Goal: Transaction & Acquisition: Book appointment/travel/reservation

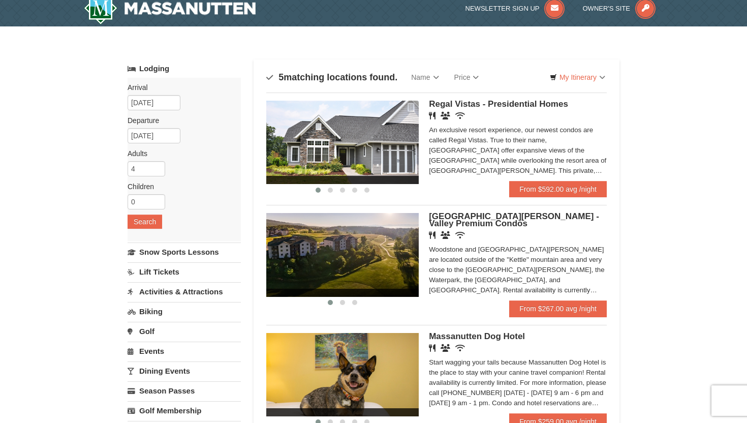
scroll to position [3, 0]
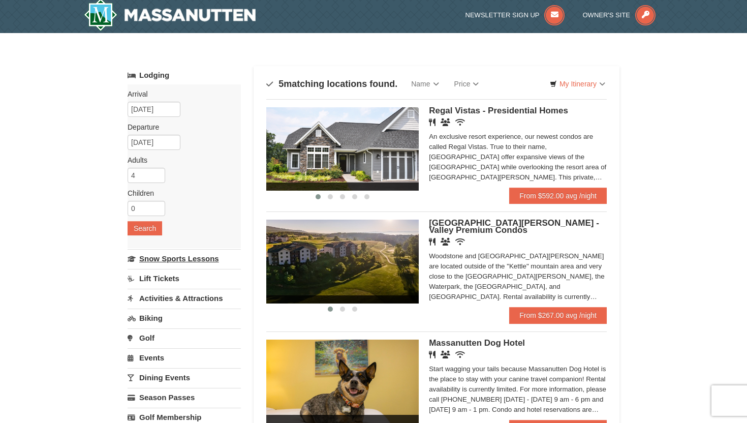
click at [188, 261] on link "Snow Sports Lessons" at bounding box center [184, 258] width 113 height 19
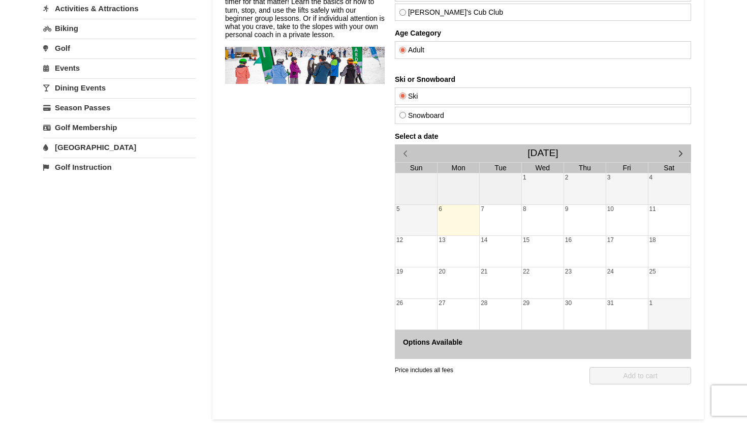
scroll to position [137, 0]
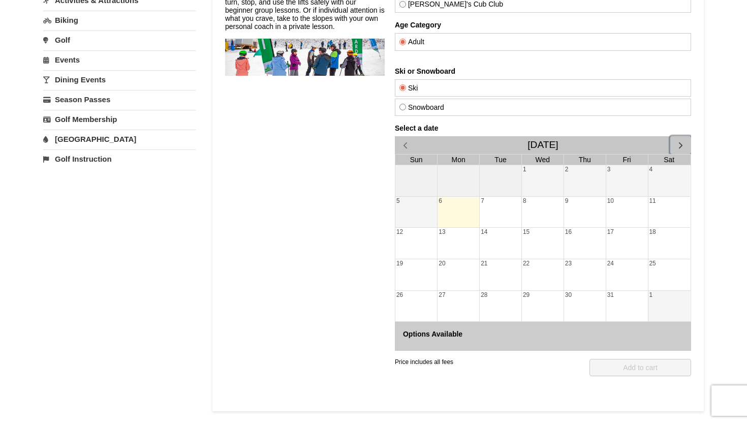
click at [679, 141] on span "button" at bounding box center [681, 145] width 11 height 11
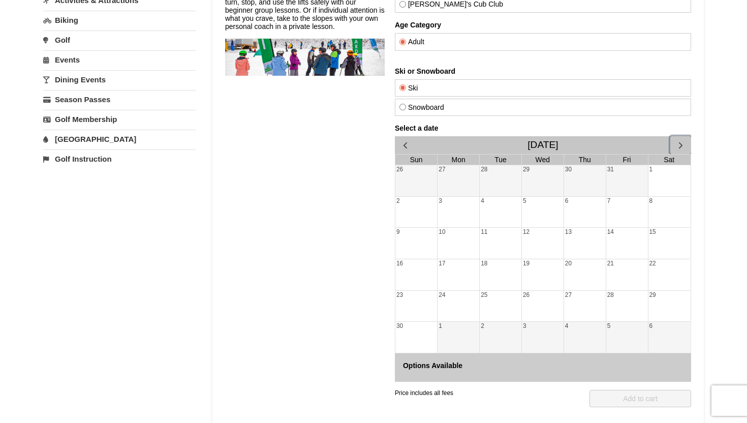
click at [607, 249] on div "14" at bounding box center [628, 243] width 42 height 31
click at [682, 145] on span "button" at bounding box center [681, 145] width 11 height 11
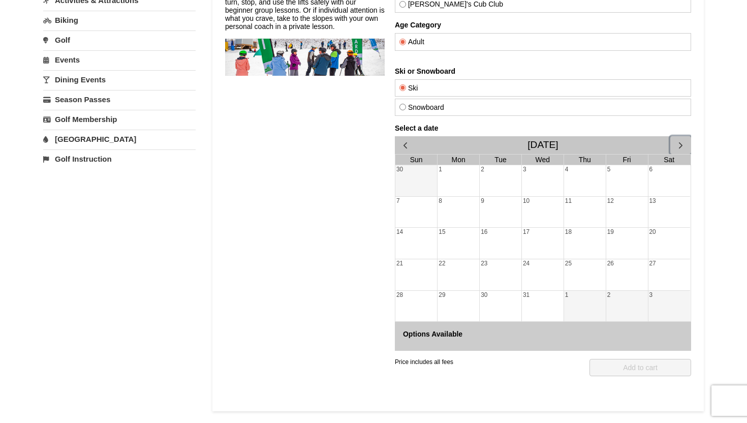
scroll to position [0, 0]
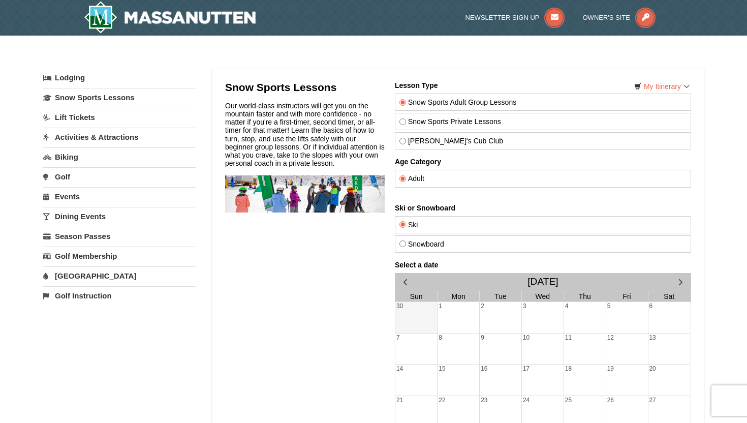
click at [402, 122] on input "Snow Sports Private Lessons" at bounding box center [403, 121] width 7 height 7
radio input "true"
click at [403, 100] on input "Snow Sports Adult Group Lessons" at bounding box center [403, 102] width 7 height 7
radio input "true"
click at [663, 88] on link "My Itinerary" at bounding box center [662, 86] width 69 height 15
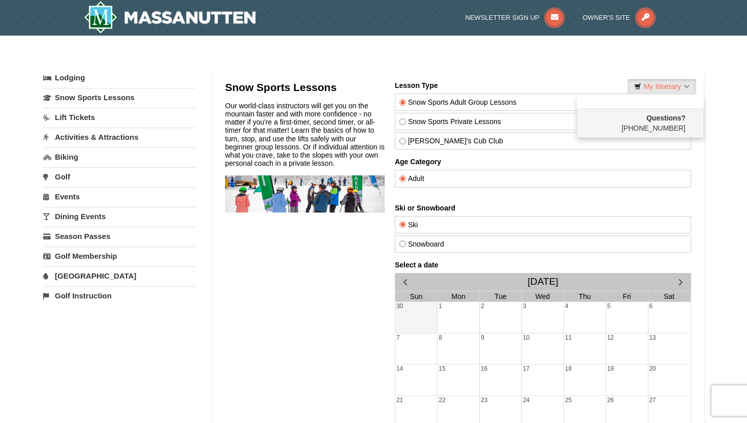
click at [456, 156] on div "Lesson Type Snow Sports Adult Group Lessons Snow Sports Private Lessons Theo's …" at bounding box center [543, 313] width 296 height 464
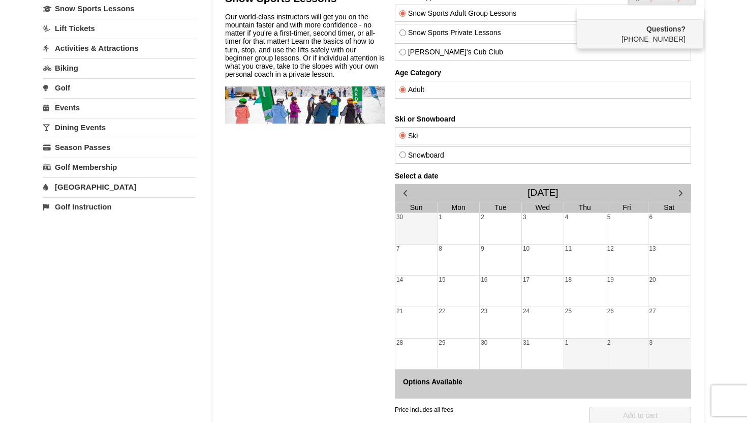
scroll to position [88, 0]
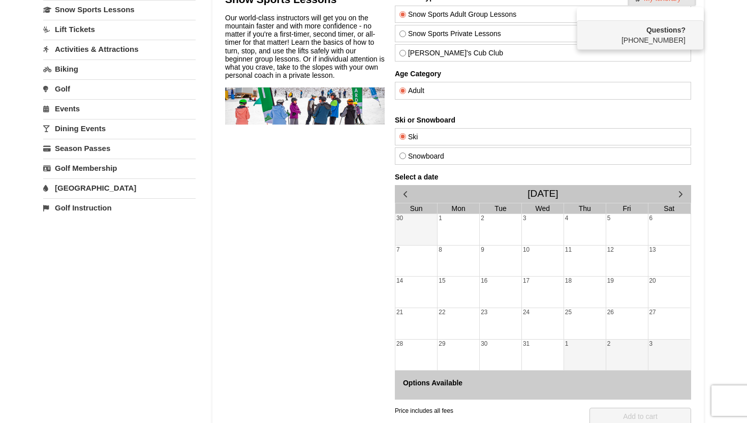
click at [404, 157] on input "Snowboard" at bounding box center [403, 156] width 7 height 7
radio input "true"
click at [403, 137] on input "Ski" at bounding box center [403, 136] width 7 height 7
radio input "true"
click at [404, 158] on input "Snowboard" at bounding box center [403, 156] width 7 height 7
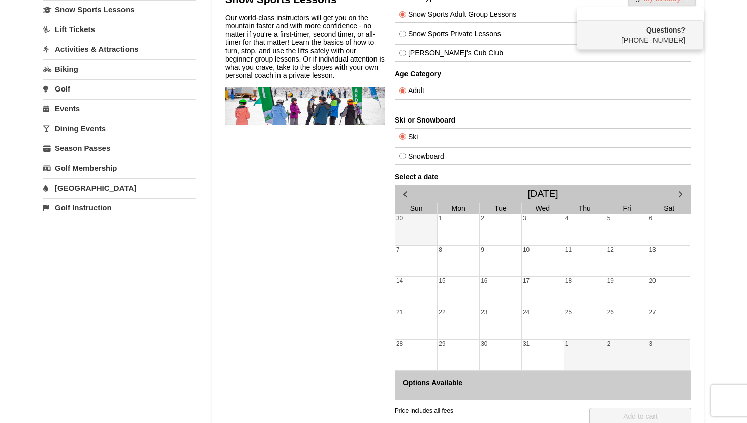
radio input "true"
click at [662, 310] on div "27" at bounding box center [670, 323] width 42 height 31
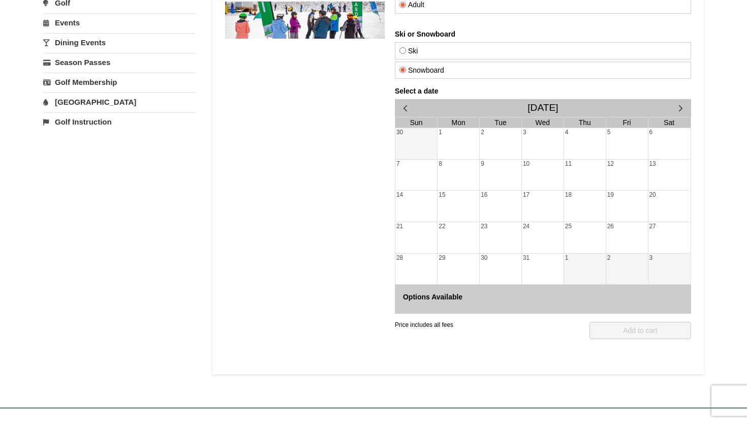
scroll to position [174, 0]
click at [431, 255] on div "28" at bounding box center [417, 268] width 42 height 31
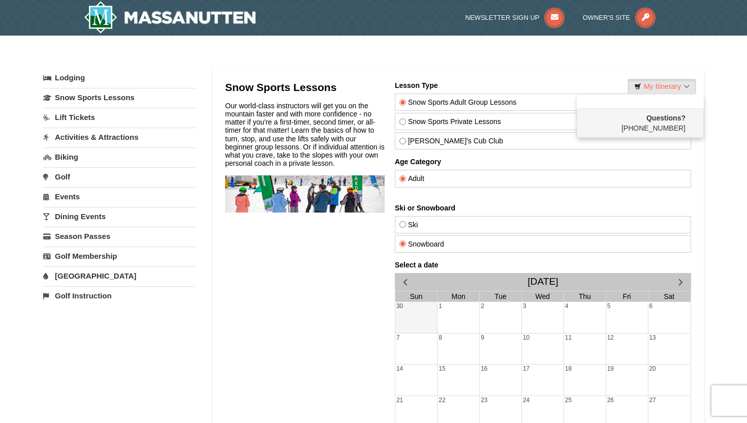
click at [464, 100] on label "Snow Sports Adult Group Lessons" at bounding box center [543, 102] width 287 height 8
click at [406, 100] on input "Snow Sports Adult Group Lessons" at bounding box center [403, 102] width 7 height 7
click at [370, 342] on div "Snow Sports Lessons Our world-class instructors will get you on the mountain fa…" at bounding box center [305, 313] width 160 height 464
click at [71, 74] on link "Lodging" at bounding box center [119, 78] width 153 height 18
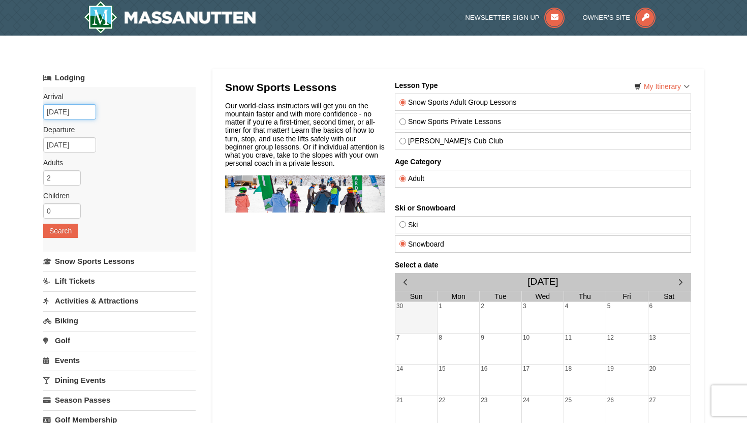
click at [82, 114] on input "10/06/2025" at bounding box center [69, 111] width 53 height 15
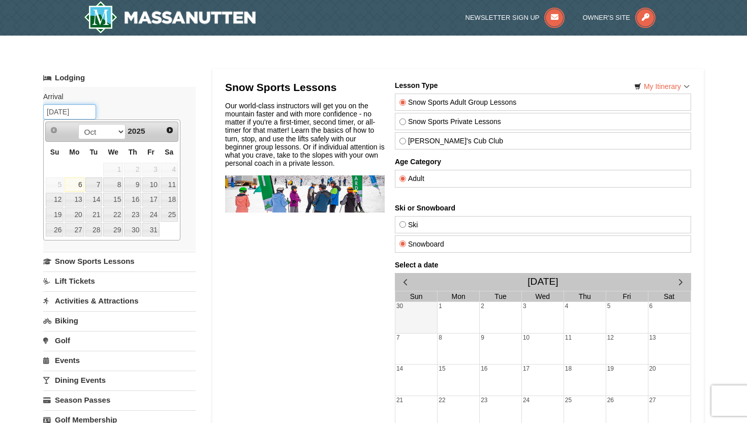
click at [54, 111] on input "10/06/2025" at bounding box center [69, 111] width 53 height 15
drag, startPoint x: 47, startPoint y: 112, endPoint x: 102, endPoint y: 116, distance: 54.5
click at [102, 116] on div "Arrival Please format dates MM/DD/YYYY Please format dates MM/DD/YYYY 10/06/202…" at bounding box center [119, 169] width 153 height 164
click at [172, 132] on span "Next" at bounding box center [170, 130] width 8 height 8
click at [173, 130] on span "Next" at bounding box center [170, 130] width 8 height 8
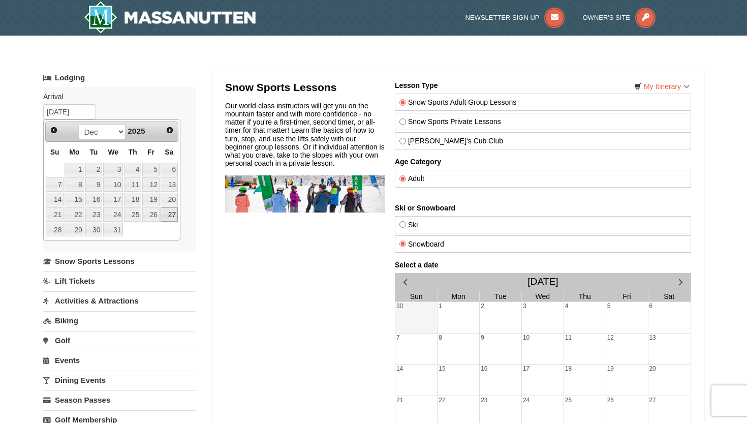
click at [172, 215] on link "27" at bounding box center [169, 214] width 17 height 14
type input "[DATE]"
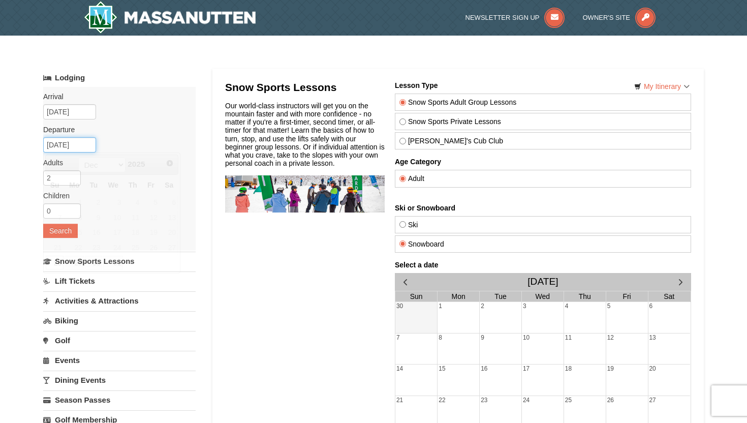
click at [84, 145] on input "12/28/2025" at bounding box center [69, 144] width 53 height 15
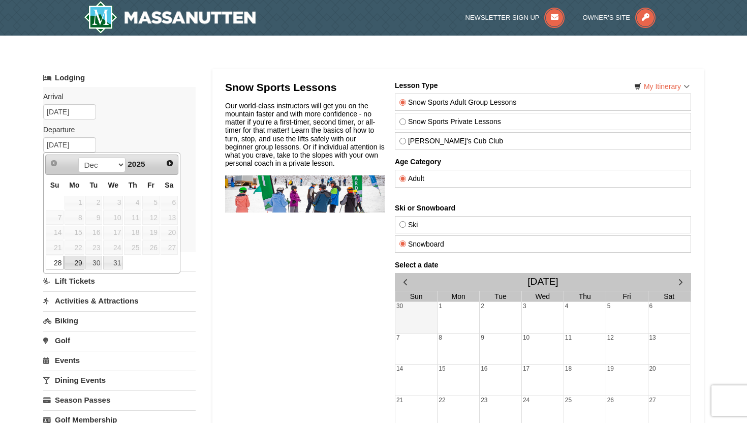
click at [71, 265] on link "29" at bounding box center [74, 263] width 19 height 14
type input "[DATE]"
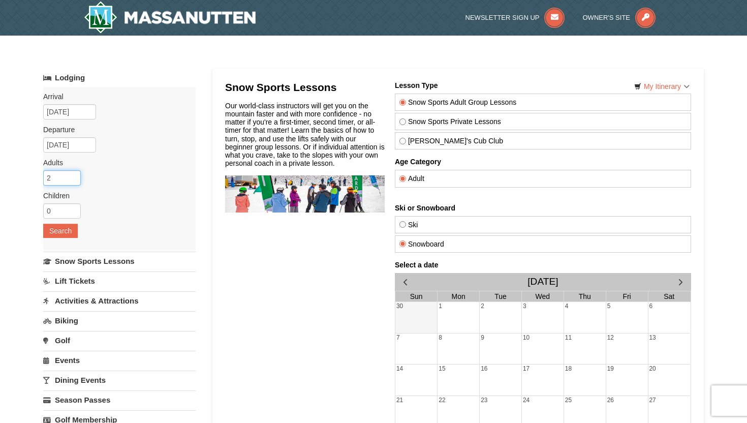
click at [60, 175] on input "2" at bounding box center [62, 177] width 38 height 15
click at [74, 176] on input "3" at bounding box center [62, 177] width 38 height 15
type input "4"
click at [74, 176] on input "4" at bounding box center [62, 177] width 38 height 15
click at [72, 230] on button "Search" at bounding box center [60, 231] width 35 height 14
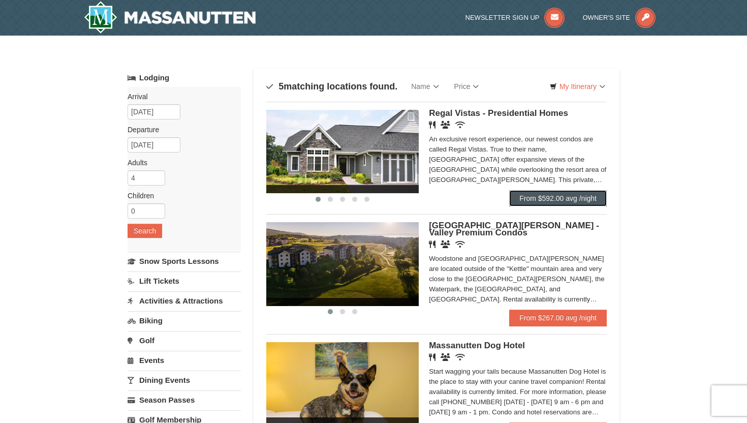
click at [582, 199] on link "From $592.00 avg /night" at bounding box center [558, 198] width 98 height 16
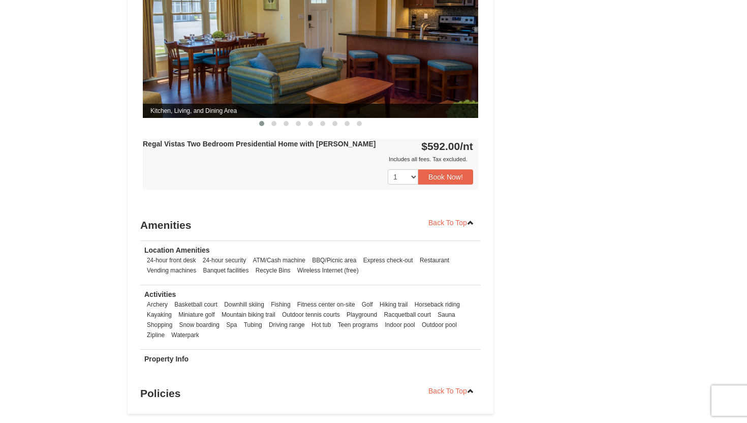
scroll to position [519, 0]
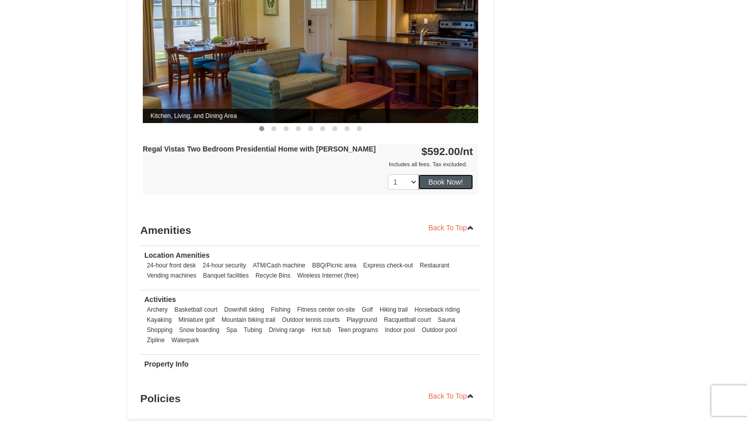
click at [459, 177] on button "Book Now!" at bounding box center [445, 181] width 55 height 15
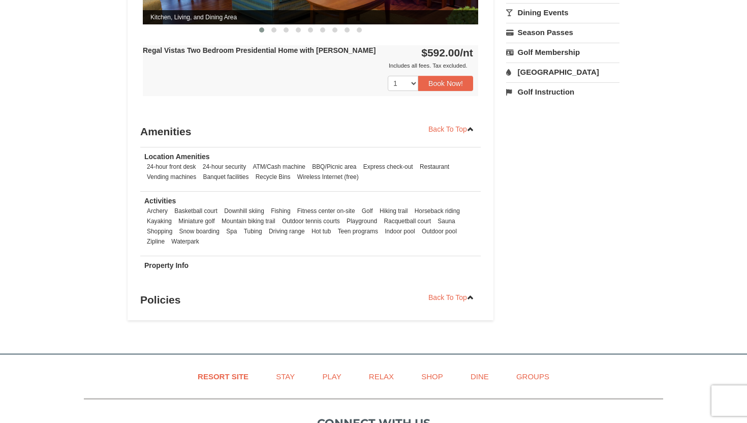
scroll to position [0, 0]
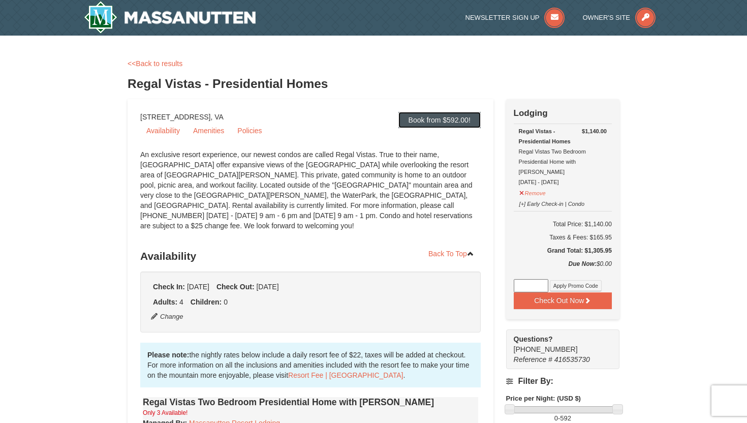
click at [443, 119] on link "Book from $592.00!" at bounding box center [440, 120] width 82 height 16
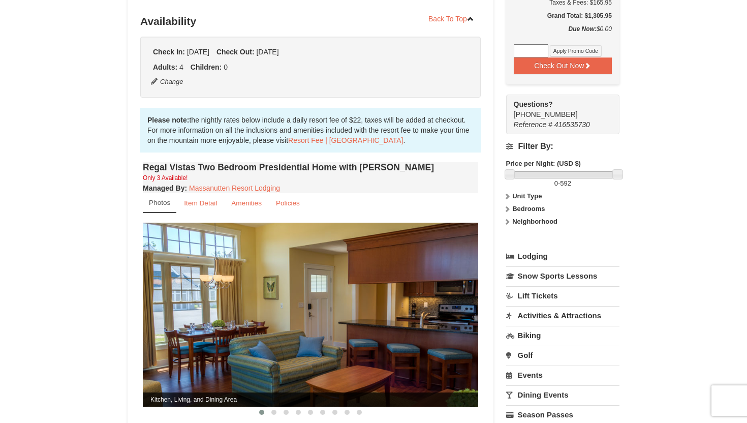
scroll to position [236, 0]
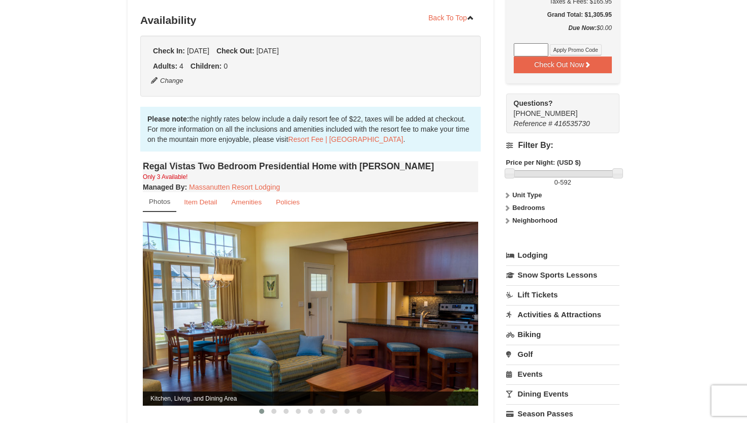
click at [507, 192] on icon at bounding box center [507, 195] width 7 height 7
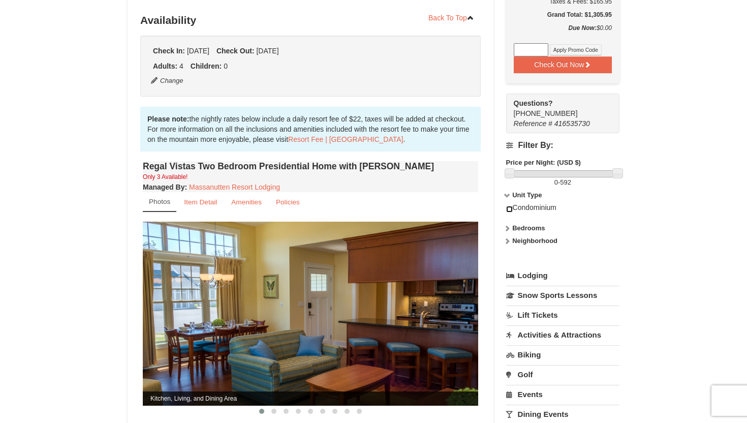
click at [511, 206] on input "checkbox" at bounding box center [509, 209] width 7 height 7
checkbox input "true"
click at [508, 225] on icon at bounding box center [507, 228] width 7 height 7
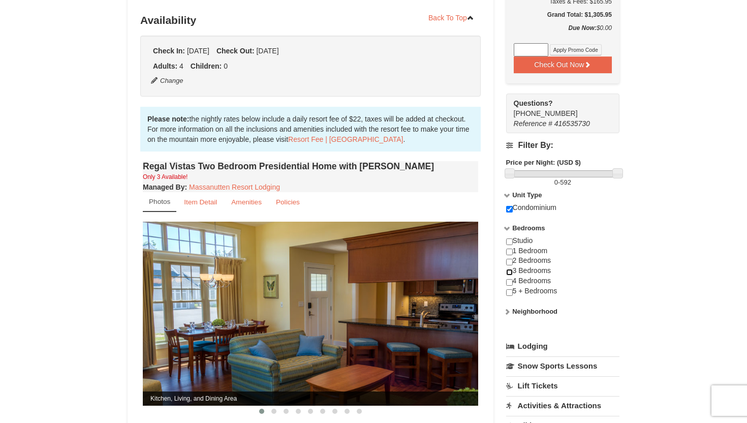
click at [510, 269] on input "checkbox" at bounding box center [509, 272] width 7 height 7
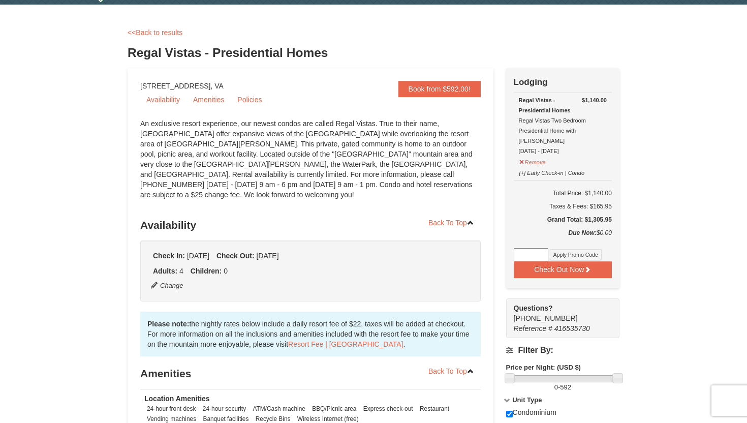
scroll to position [31, 0]
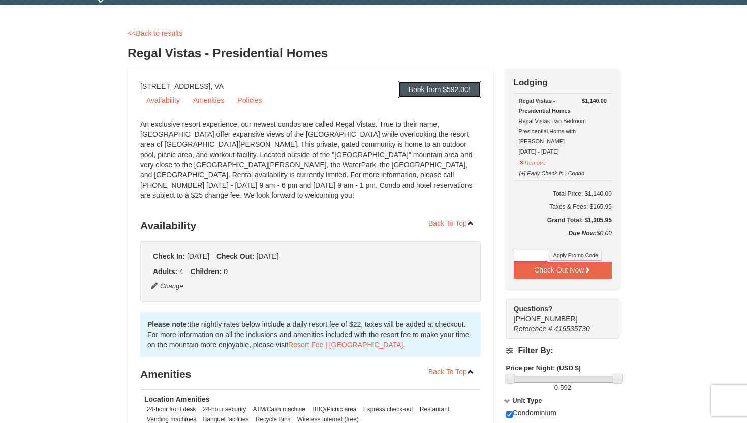
click at [443, 85] on link "Book from $592.00!" at bounding box center [440, 89] width 82 height 16
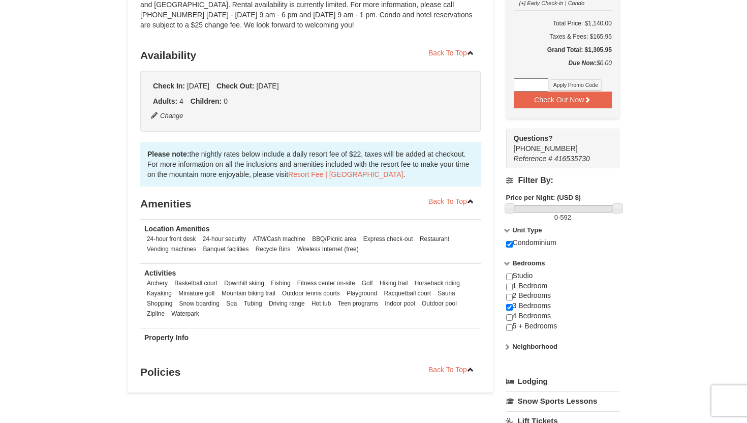
scroll to position [236, 0]
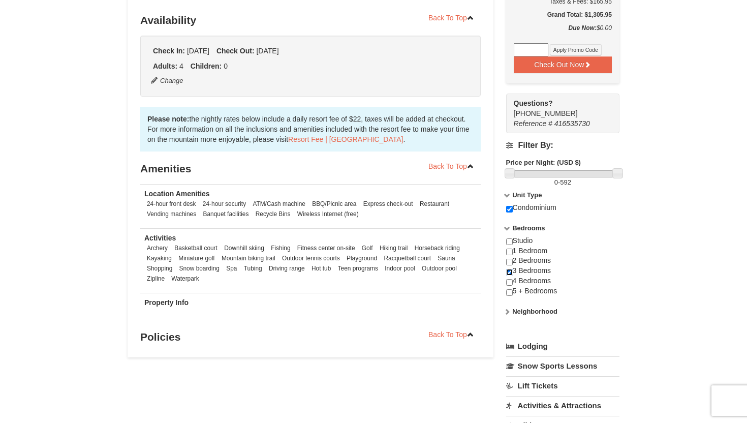
click at [510, 269] on input "checkbox" at bounding box center [509, 272] width 7 height 7
checkbox input "false"
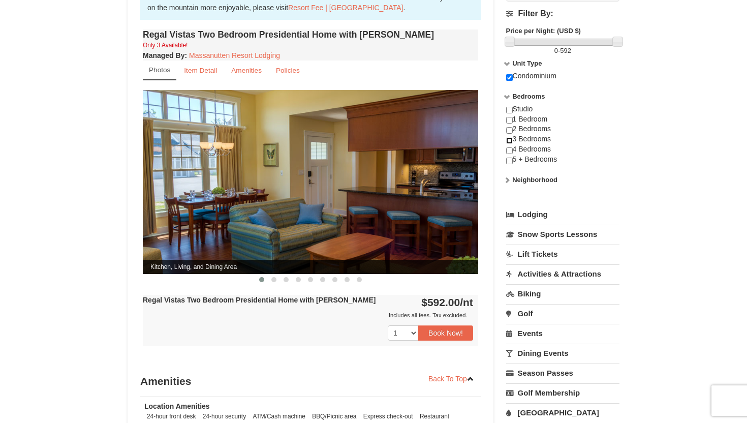
scroll to position [362, 0]
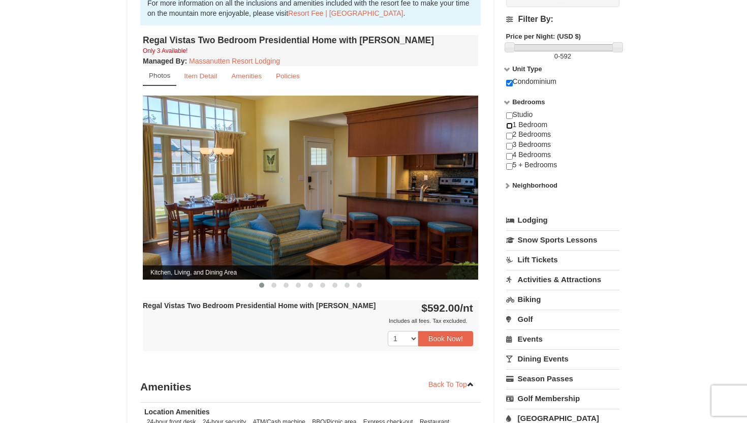
click at [510, 123] on input "checkbox" at bounding box center [509, 126] width 7 height 7
checkbox input "true"
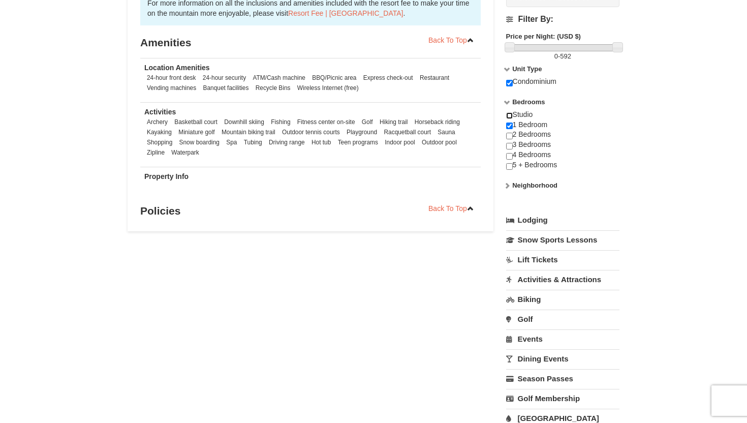
click at [509, 112] on input "checkbox" at bounding box center [509, 115] width 7 height 7
checkbox input "true"
click at [511, 123] on input "checkbox" at bounding box center [509, 126] width 7 height 7
checkbox input "false"
click at [510, 130] on div "Studio 1 Bedroom 2 Bedrooms 3 Bedrooms 4 Bedrooms 5 + Bedrooms" at bounding box center [562, 145] width 113 height 71
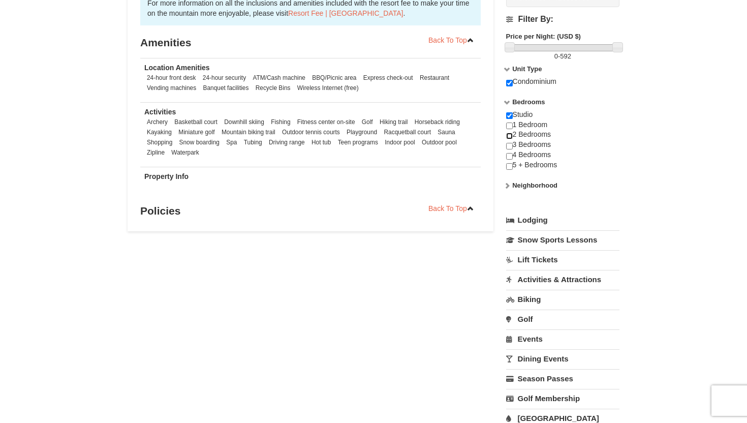
click at [510, 133] on input "checkbox" at bounding box center [509, 136] width 7 height 7
checkbox input "true"
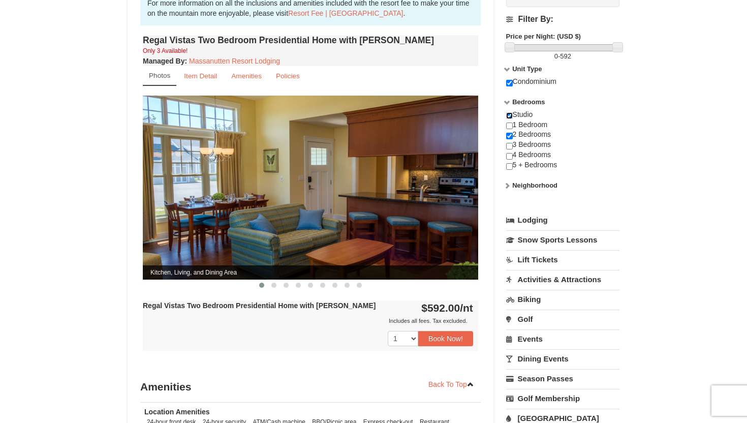
click at [508, 112] on input "checkbox" at bounding box center [509, 115] width 7 height 7
checkbox input "false"
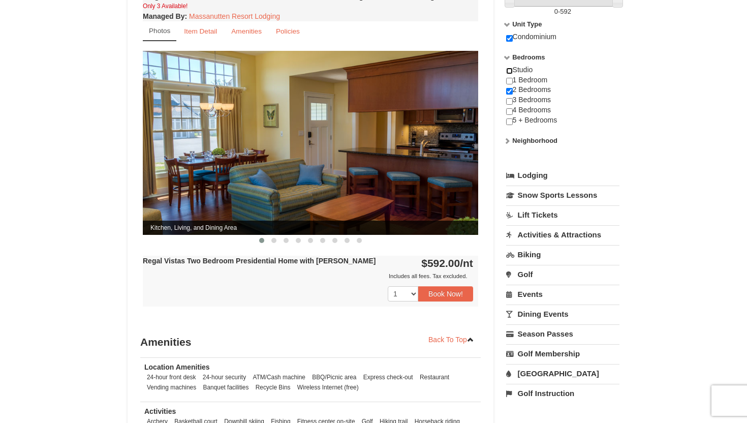
scroll to position [393, 0]
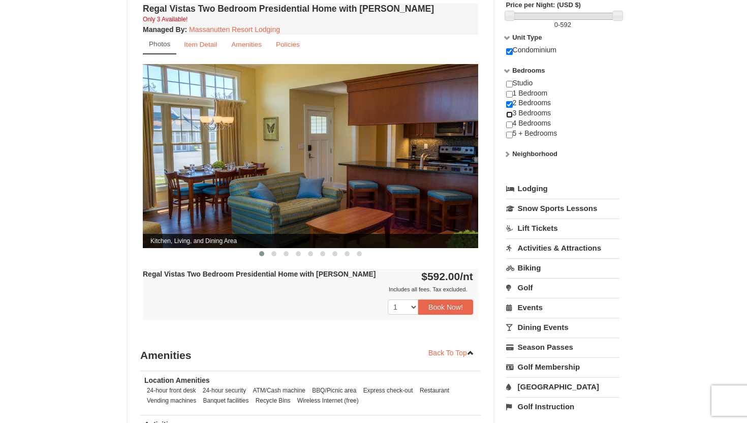
click at [512, 111] on input "checkbox" at bounding box center [509, 114] width 7 height 7
checkbox input "true"
click at [511, 101] on input "checkbox" at bounding box center [509, 104] width 7 height 7
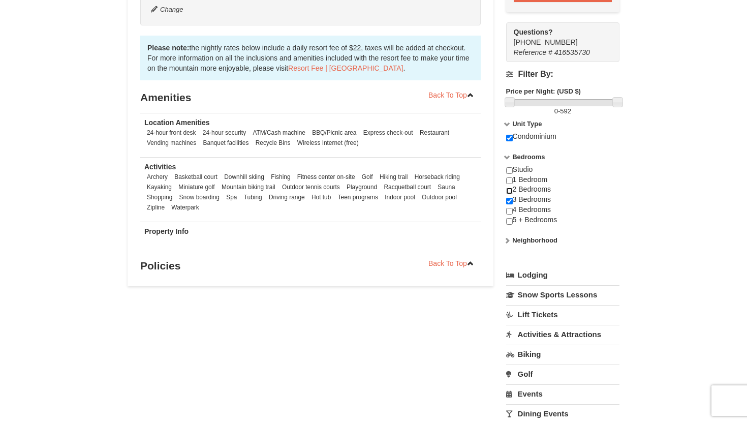
scroll to position [303, 0]
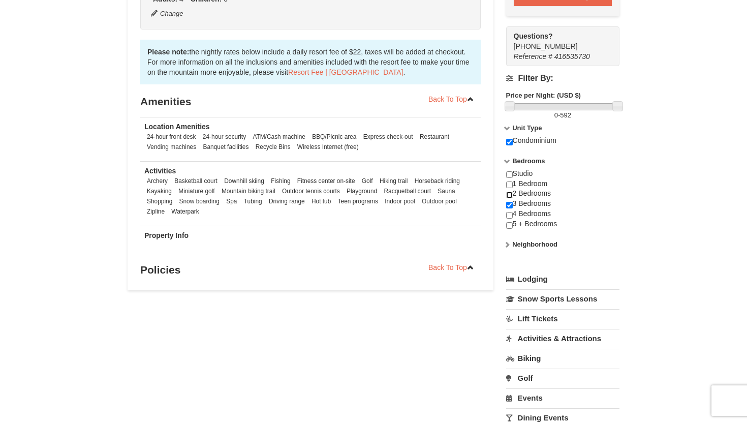
click at [511, 192] on input "checkbox" at bounding box center [509, 195] width 7 height 7
checkbox input "true"
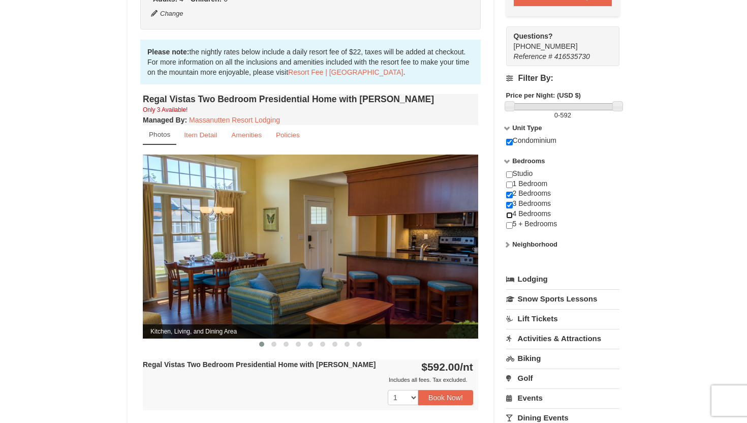
click at [510, 212] on input "checkbox" at bounding box center [509, 215] width 7 height 7
click at [508, 212] on input "checkbox" at bounding box center [509, 215] width 7 height 7
checkbox input "false"
click at [508, 202] on input "checkbox" at bounding box center [509, 205] width 7 height 7
checkbox input "false"
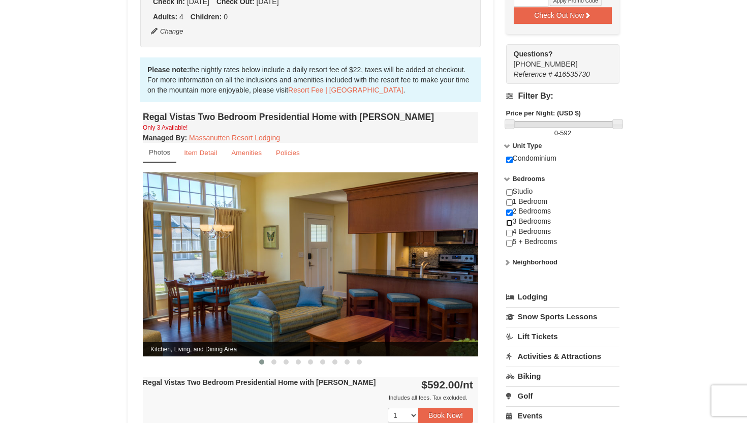
scroll to position [273, 0]
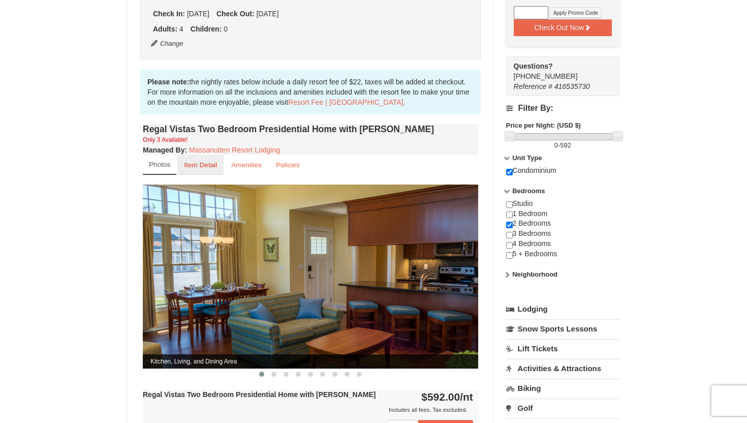
click at [211, 161] on small "Item Detail" at bounding box center [200, 165] width 33 height 8
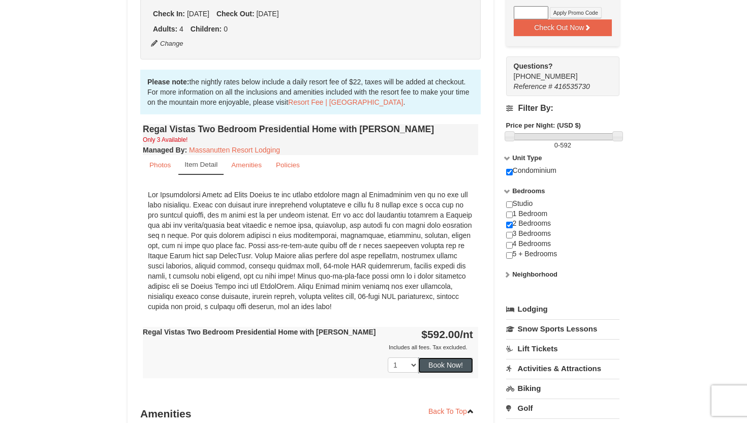
click at [454, 358] on button "Book Now!" at bounding box center [445, 364] width 55 height 15
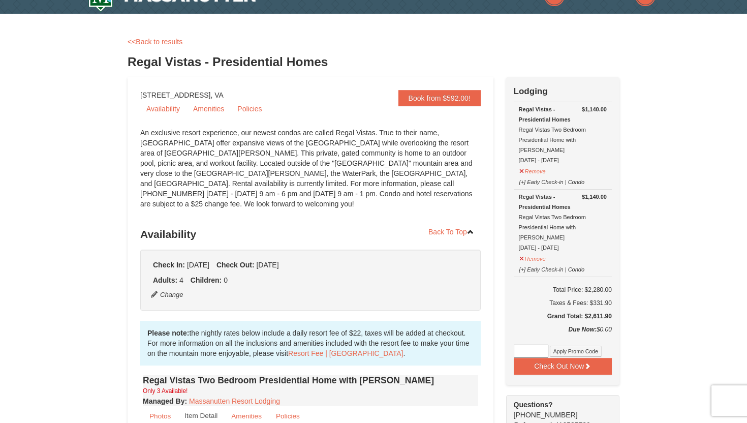
scroll to position [22, 0]
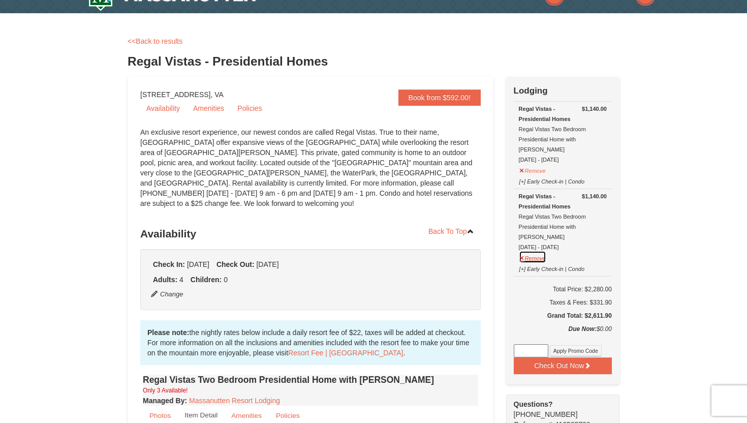
click at [535, 251] on button "Remove" at bounding box center [532, 257] width 27 height 13
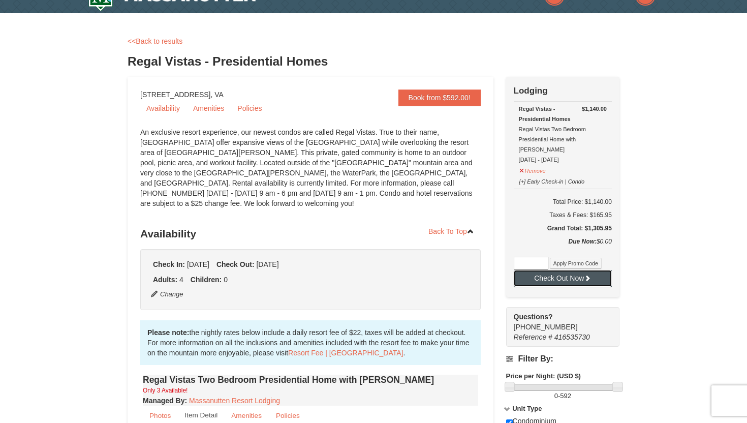
click at [564, 272] on button "Check Out Now" at bounding box center [563, 278] width 98 height 16
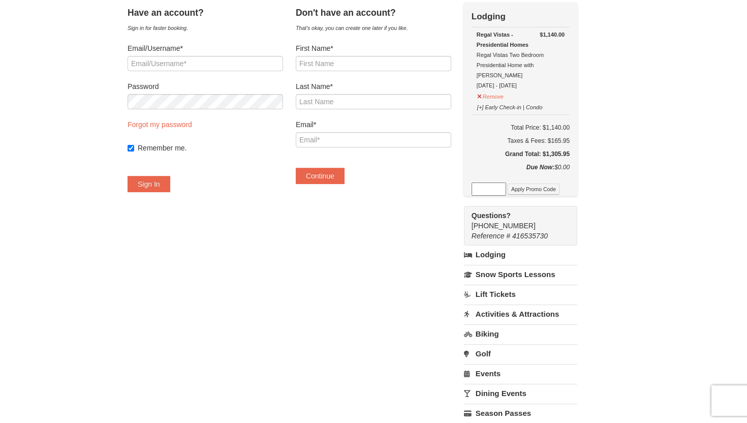
scroll to position [4, 0]
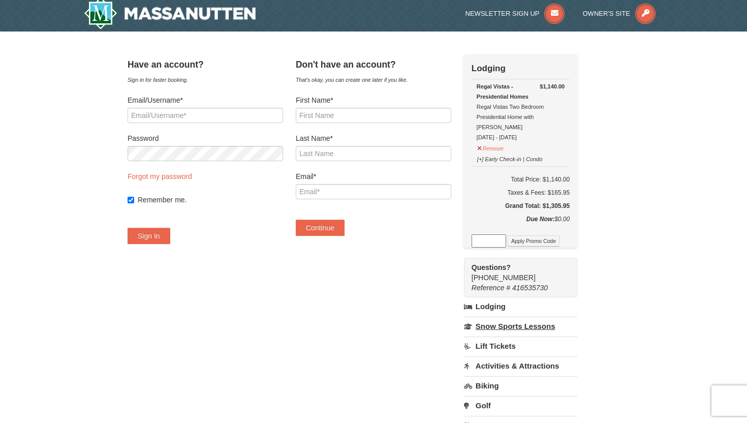
click at [513, 317] on link "Snow Sports Lessons" at bounding box center [520, 326] width 113 height 19
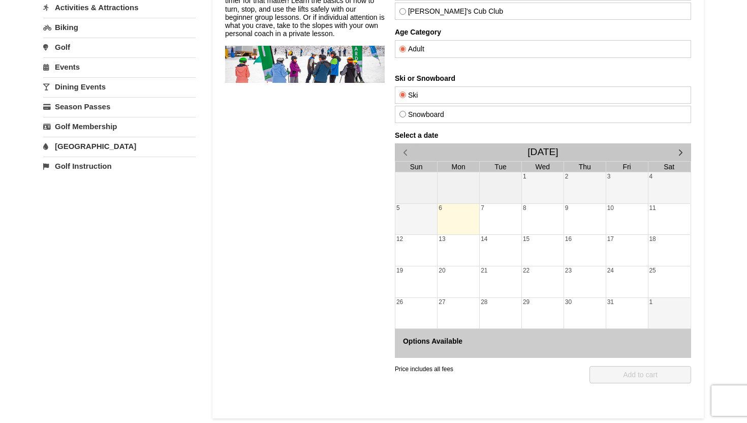
scroll to position [263, 0]
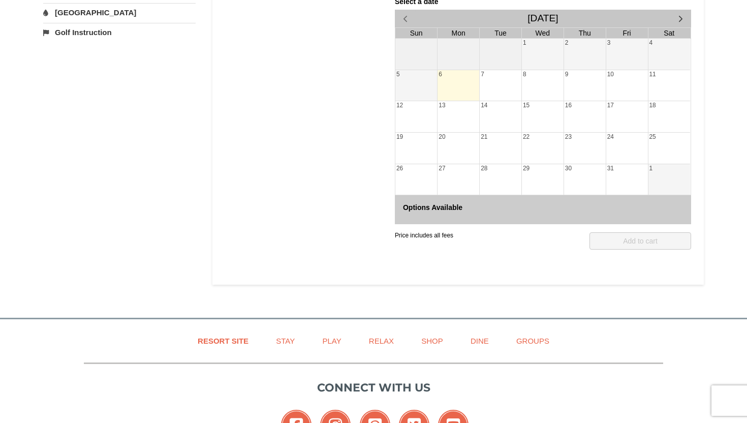
click at [580, 146] on div "23" at bounding box center [585, 148] width 42 height 31
click at [678, 22] on span "button" at bounding box center [681, 18] width 11 height 11
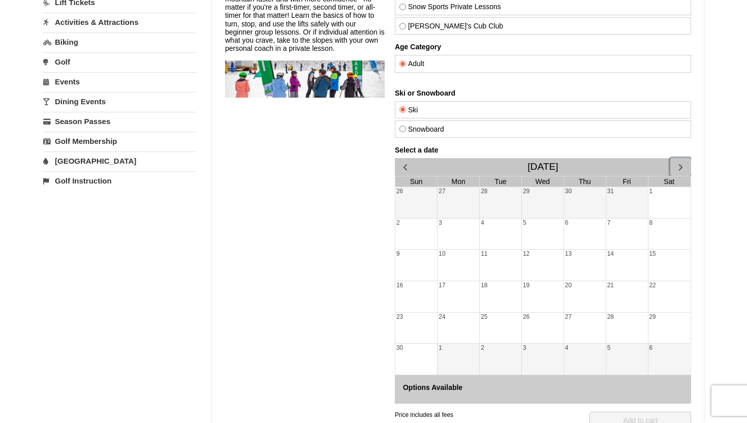
scroll to position [0, 0]
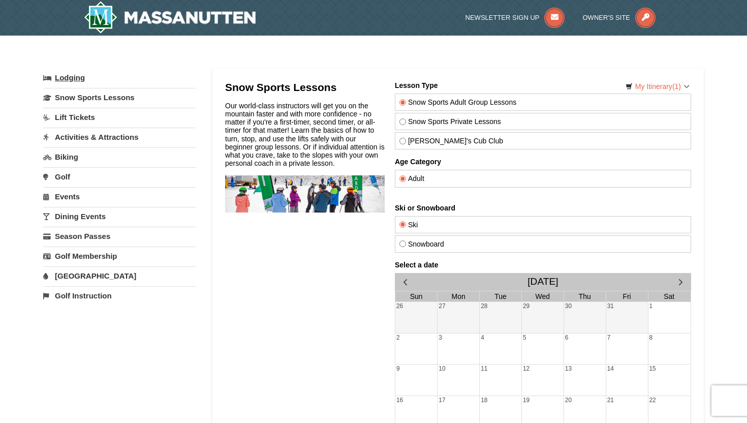
click at [77, 79] on link "Lodging" at bounding box center [119, 78] width 153 height 18
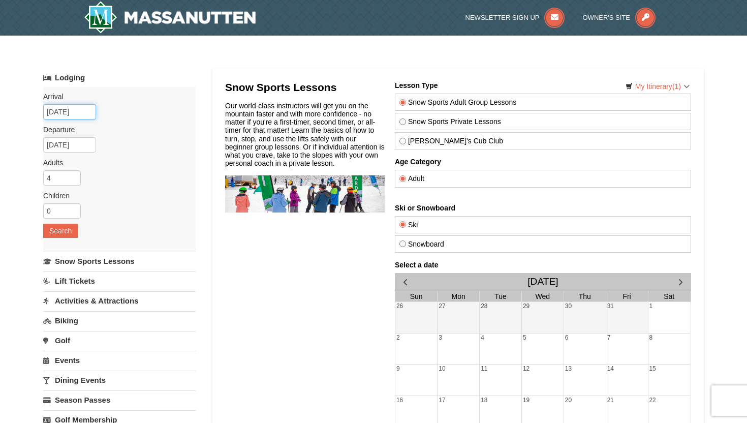
click at [78, 112] on input "10/06/2025" at bounding box center [69, 111] width 53 height 15
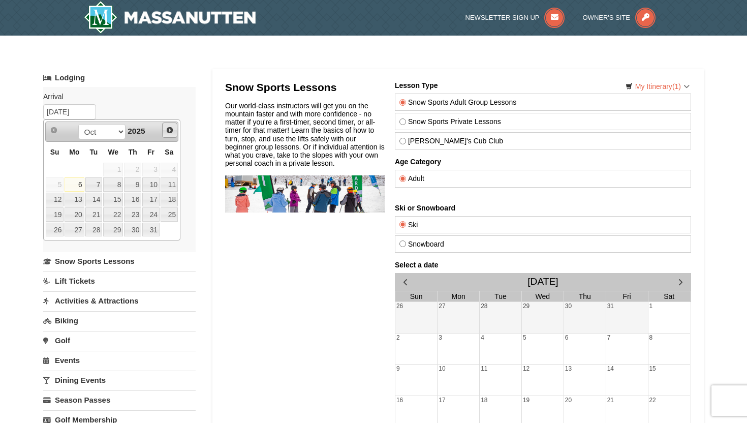
click at [168, 125] on link "Next" at bounding box center [169, 130] width 15 height 15
click at [175, 218] on link "27" at bounding box center [169, 214] width 17 height 14
type input "[DATE]"
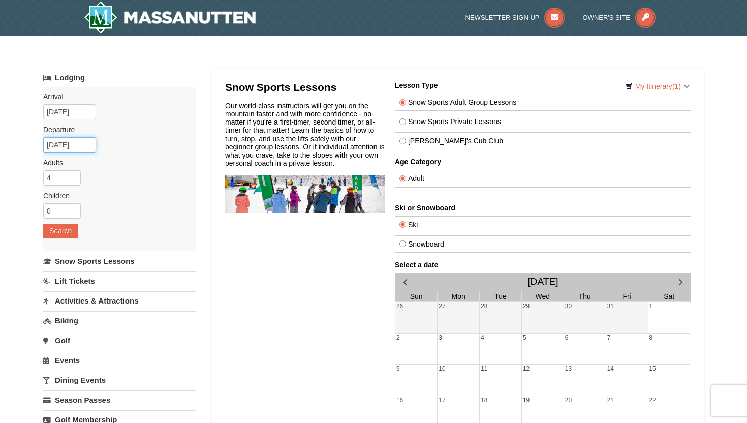
click at [89, 143] on input "12/28/2025" at bounding box center [69, 144] width 53 height 15
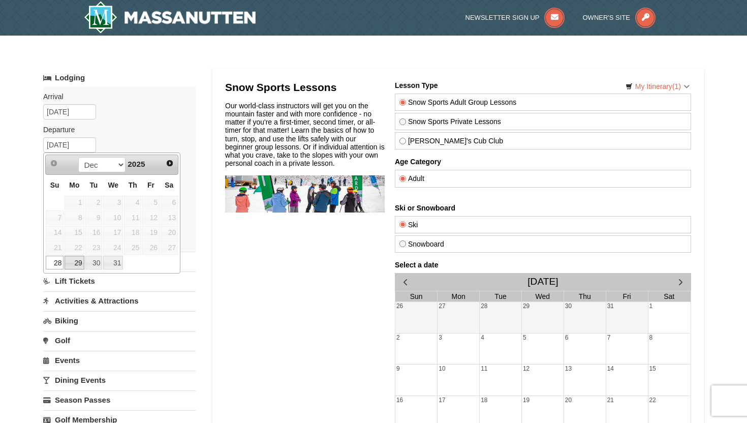
click at [69, 263] on link "29" at bounding box center [74, 263] width 19 height 14
type input "[DATE]"
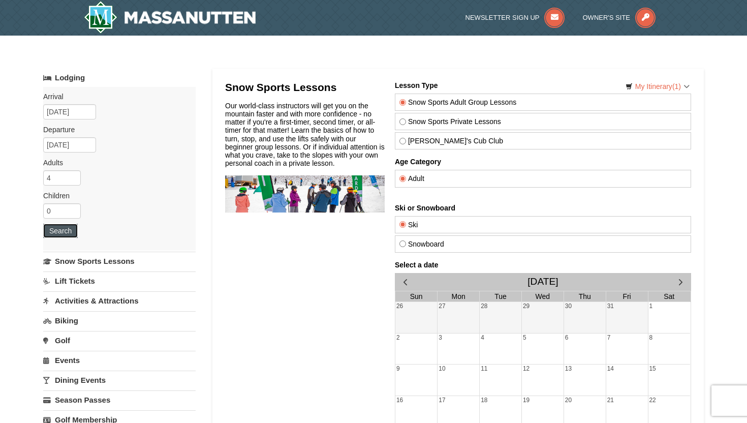
click at [60, 232] on button "Search" at bounding box center [60, 231] width 35 height 14
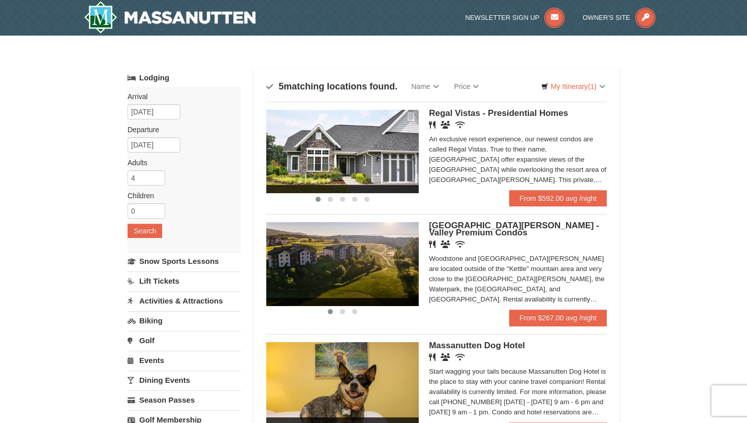
scroll to position [29, 0]
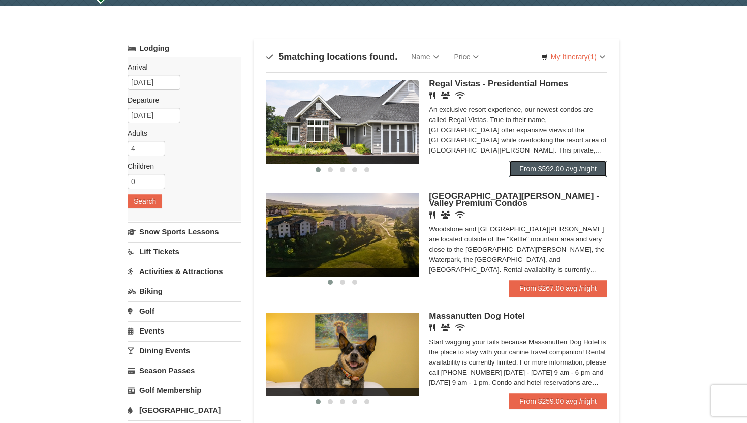
click at [577, 168] on link "From $592.00 avg /night" at bounding box center [558, 169] width 98 height 16
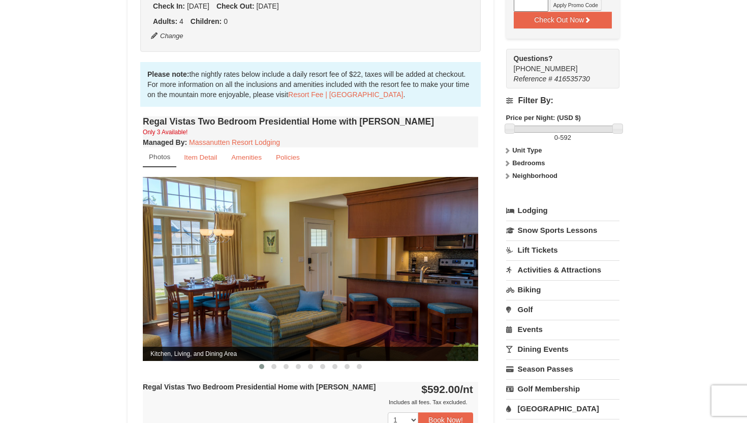
scroll to position [315, 0]
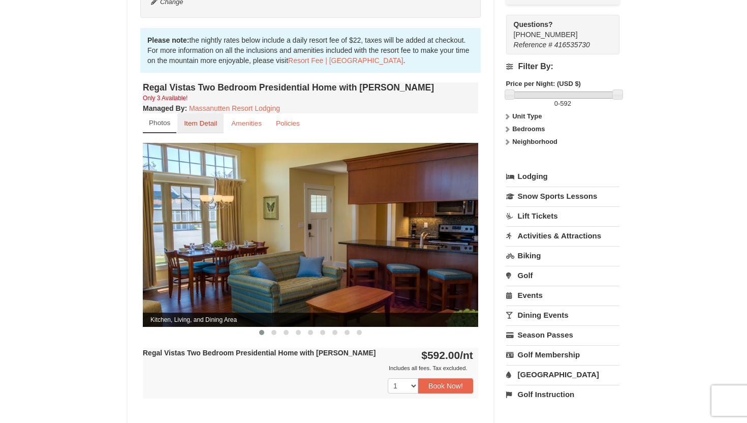
click at [206, 119] on small "Item Detail" at bounding box center [200, 123] width 33 height 8
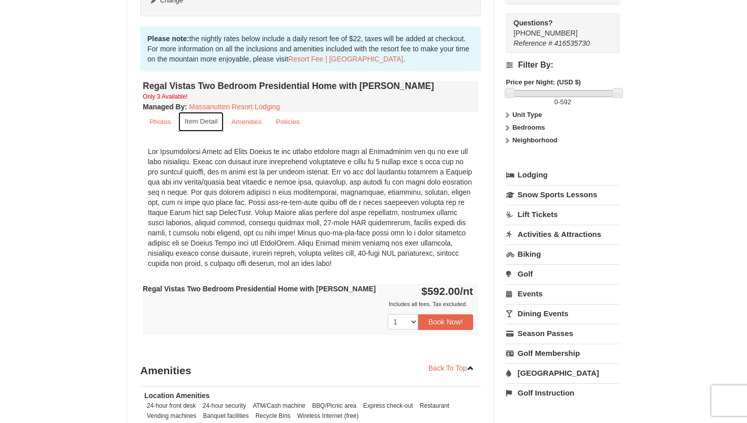
scroll to position [308, 0]
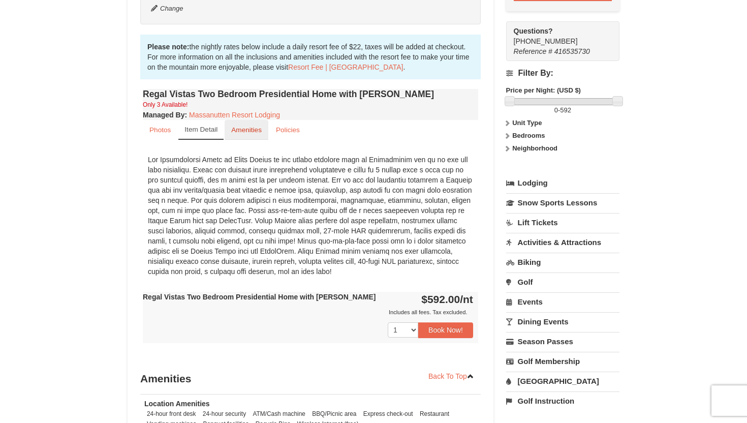
click at [235, 126] on small "Amenities" at bounding box center [246, 130] width 31 height 8
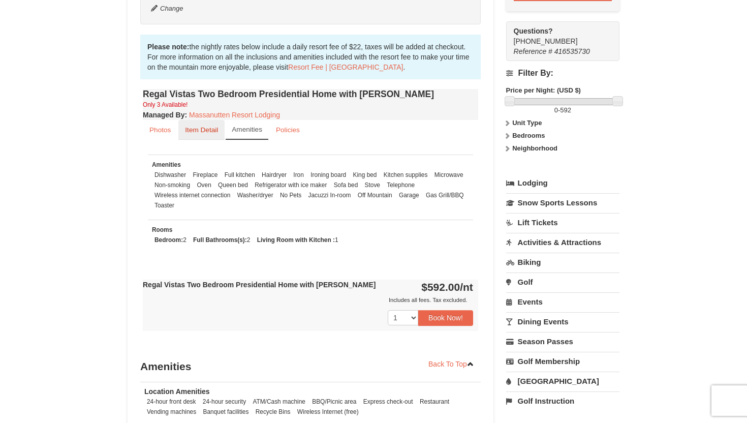
click at [201, 126] on small "Item Detail" at bounding box center [201, 130] width 33 height 8
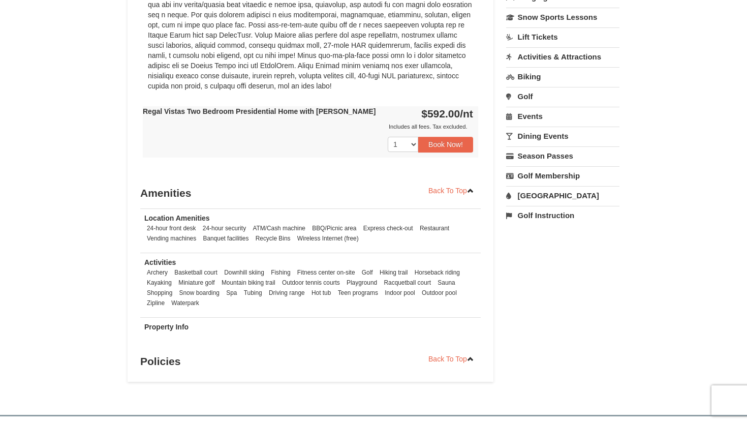
scroll to position [495, 0]
click at [160, 353] on h3 "Policies" at bounding box center [310, 360] width 341 height 20
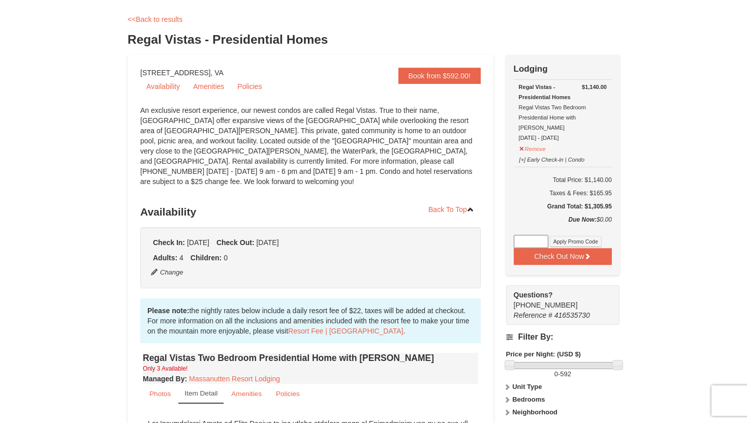
scroll to position [0, 0]
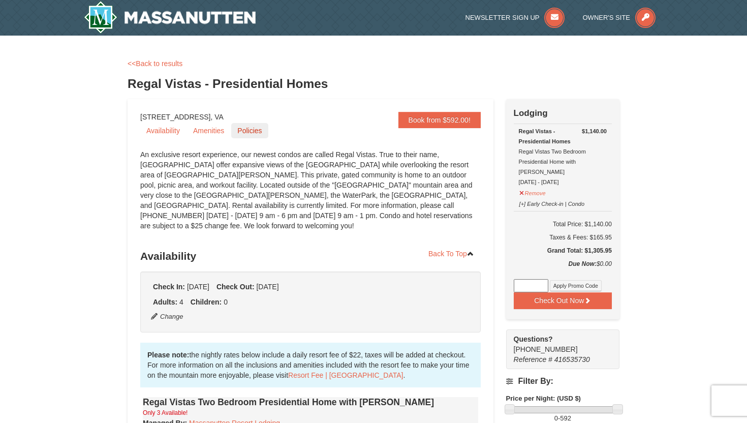
click at [254, 132] on link "Policies" at bounding box center [249, 130] width 37 height 15
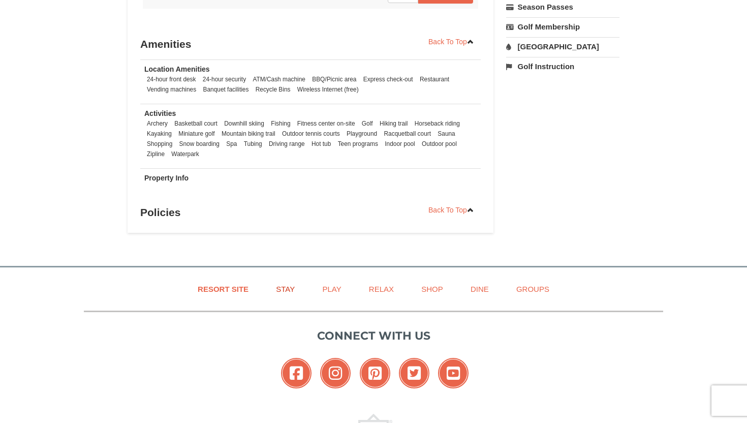
scroll to position [719, 0]
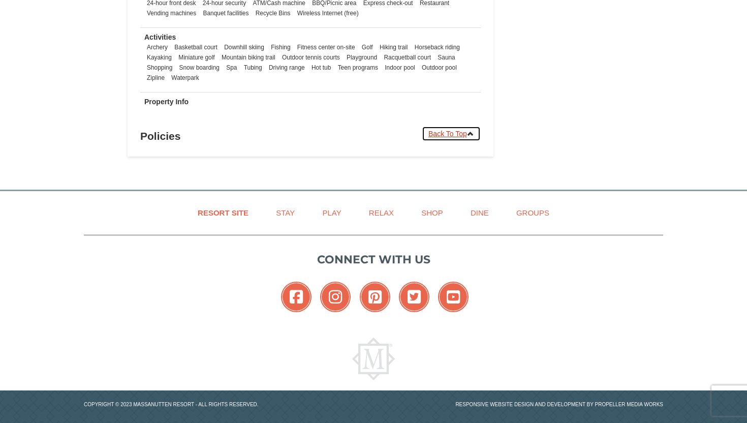
click at [455, 126] on link "Back To Top" at bounding box center [451, 133] width 59 height 15
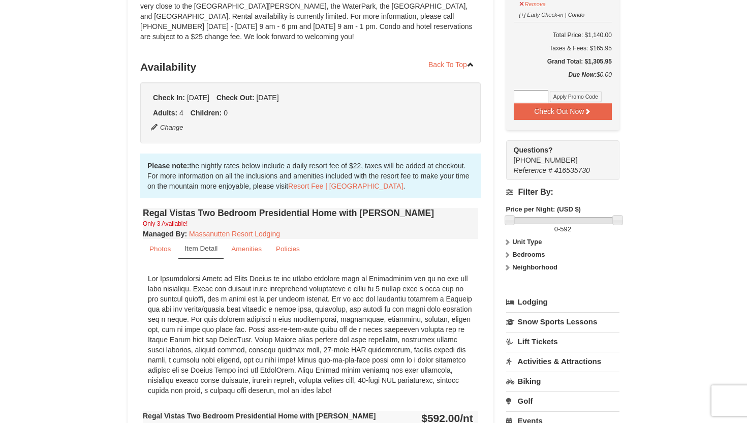
scroll to position [190, 0]
click at [166, 245] on small "Photos" at bounding box center [159, 249] width 21 height 8
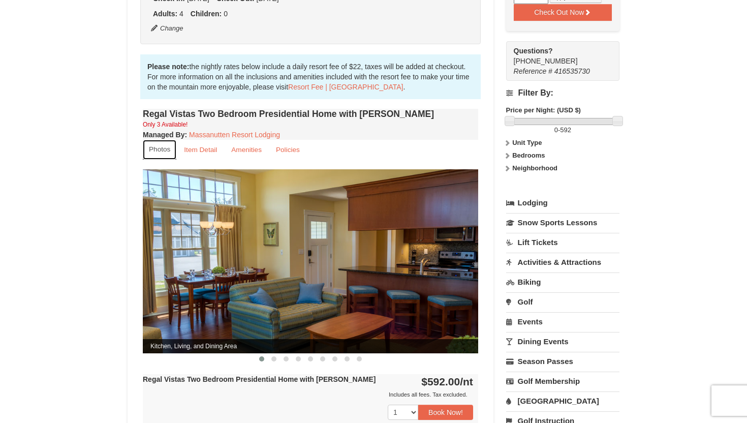
scroll to position [290, 0]
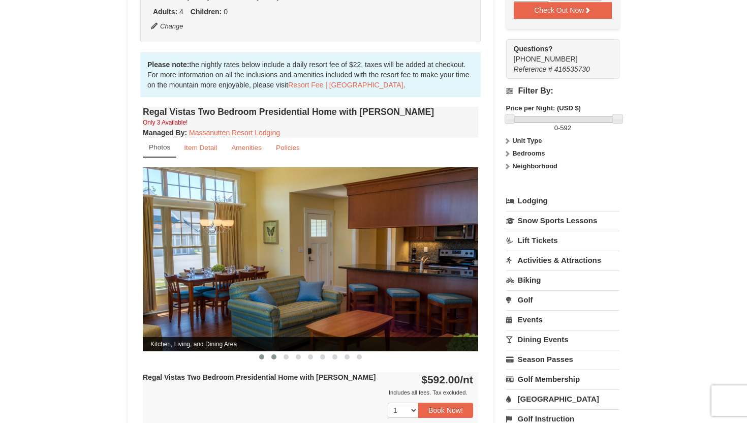
click at [270, 352] on button at bounding box center [274, 357] width 12 height 10
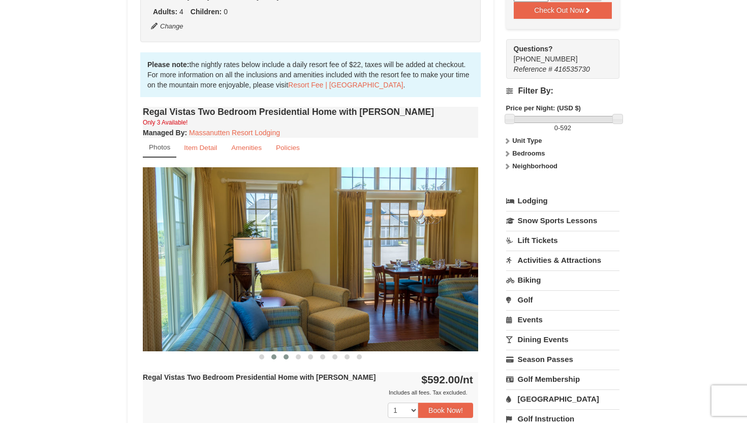
click at [285, 354] on span at bounding box center [286, 356] width 5 height 5
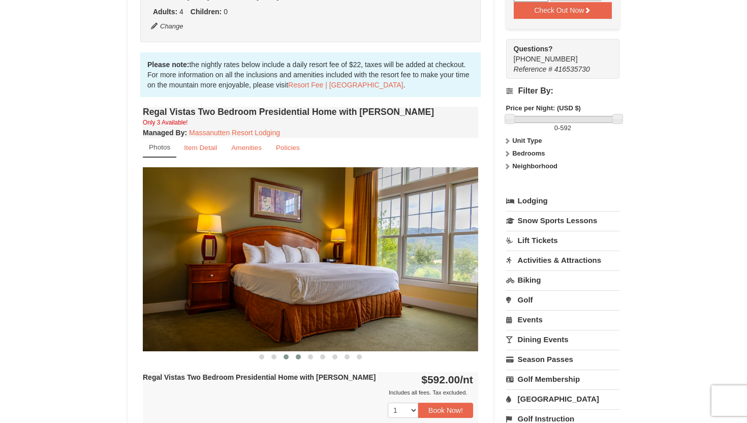
click at [297, 354] on span at bounding box center [298, 356] width 5 height 5
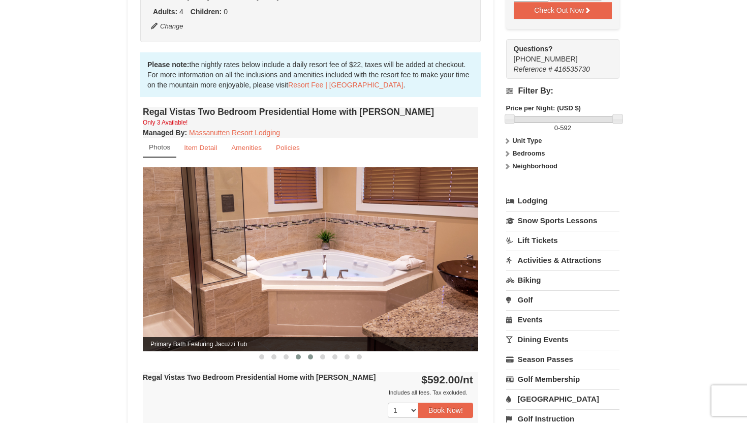
click at [311, 354] on span at bounding box center [310, 356] width 5 height 5
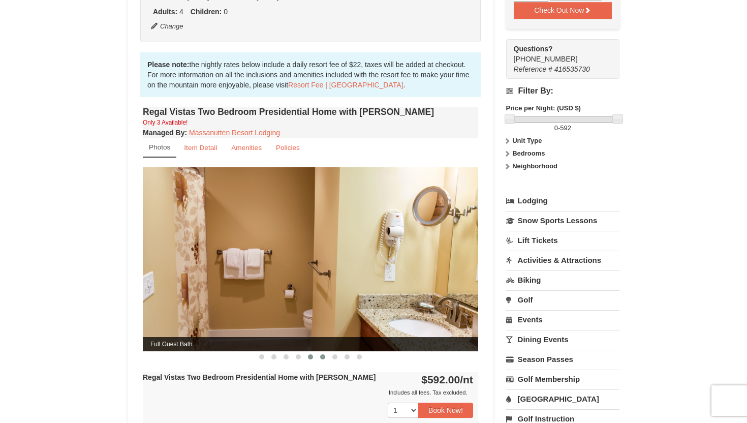
click at [320, 352] on button at bounding box center [323, 357] width 12 height 10
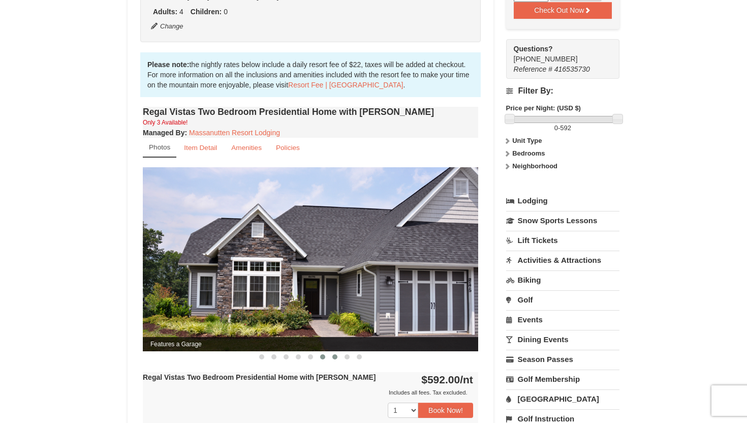
click at [336, 354] on span at bounding box center [334, 356] width 5 height 5
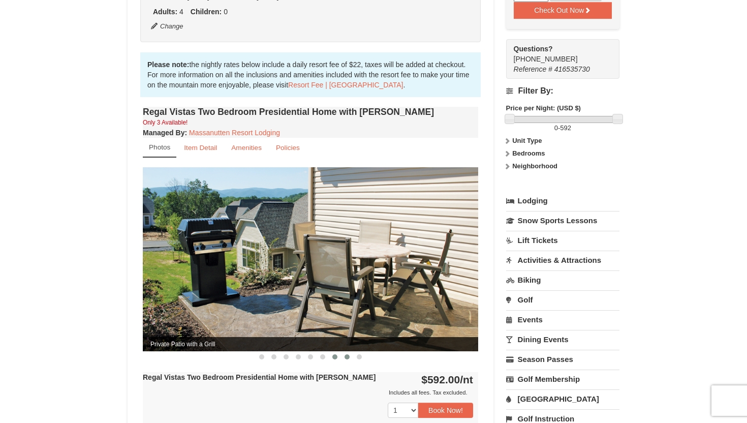
click at [349, 354] on span at bounding box center [347, 356] width 5 height 5
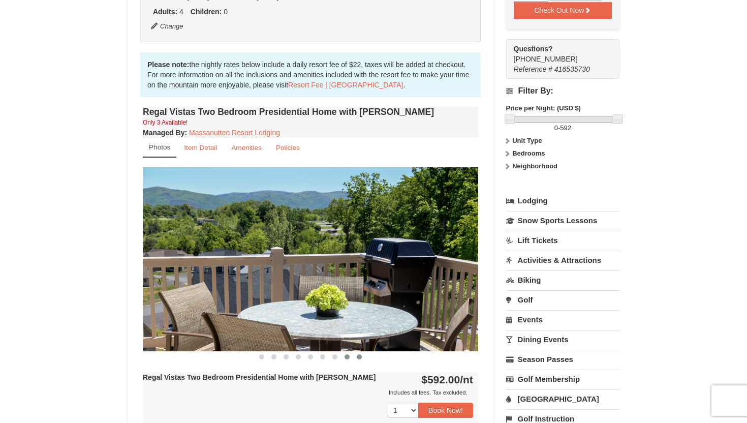
click at [362, 352] on button at bounding box center [359, 357] width 12 height 10
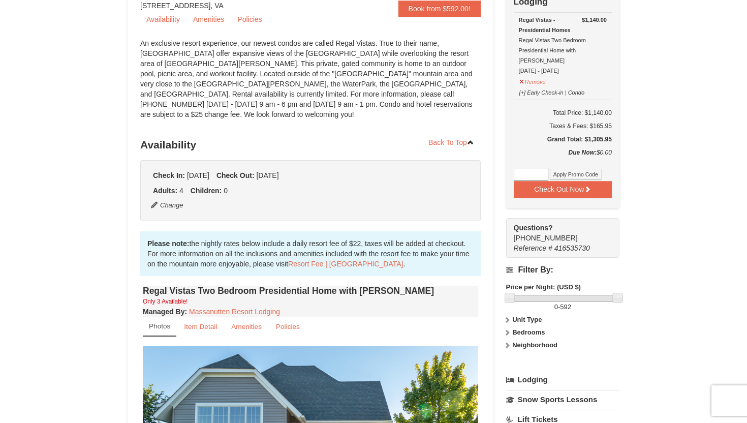
scroll to position [109, 0]
